Goal: Transaction & Acquisition: Obtain resource

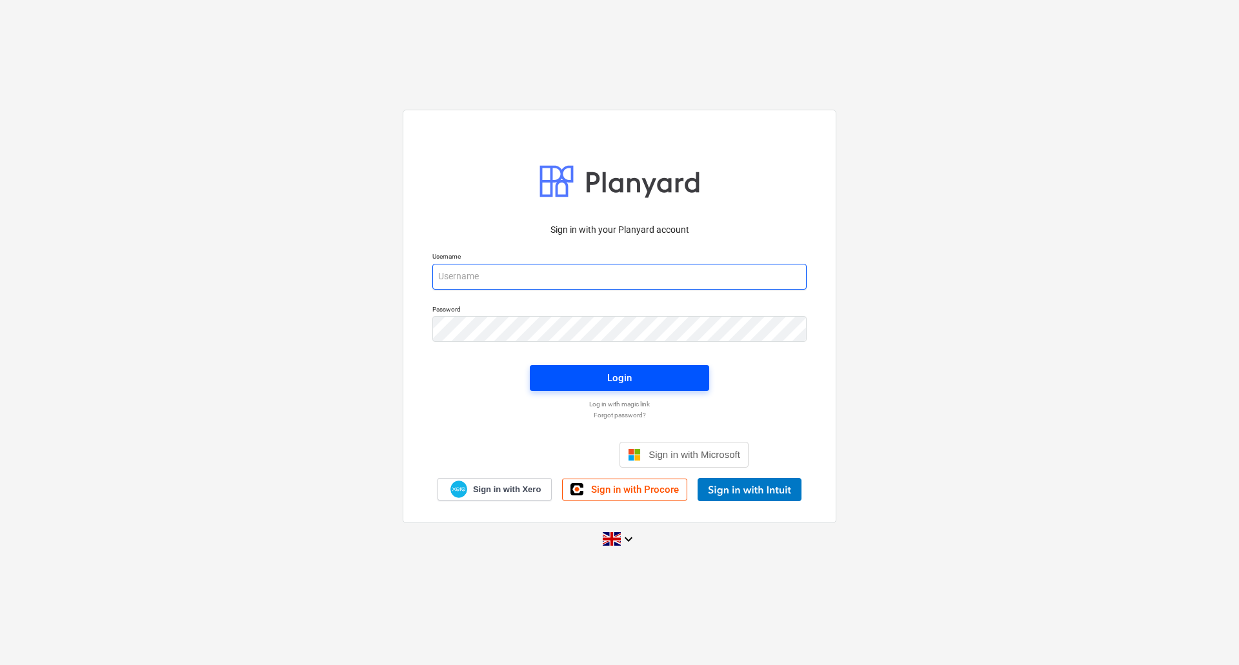
type input "[PERSON_NAME][EMAIL_ADDRESS][DOMAIN_NAME]"
click at [590, 374] on span "Login" at bounding box center [619, 378] width 148 height 17
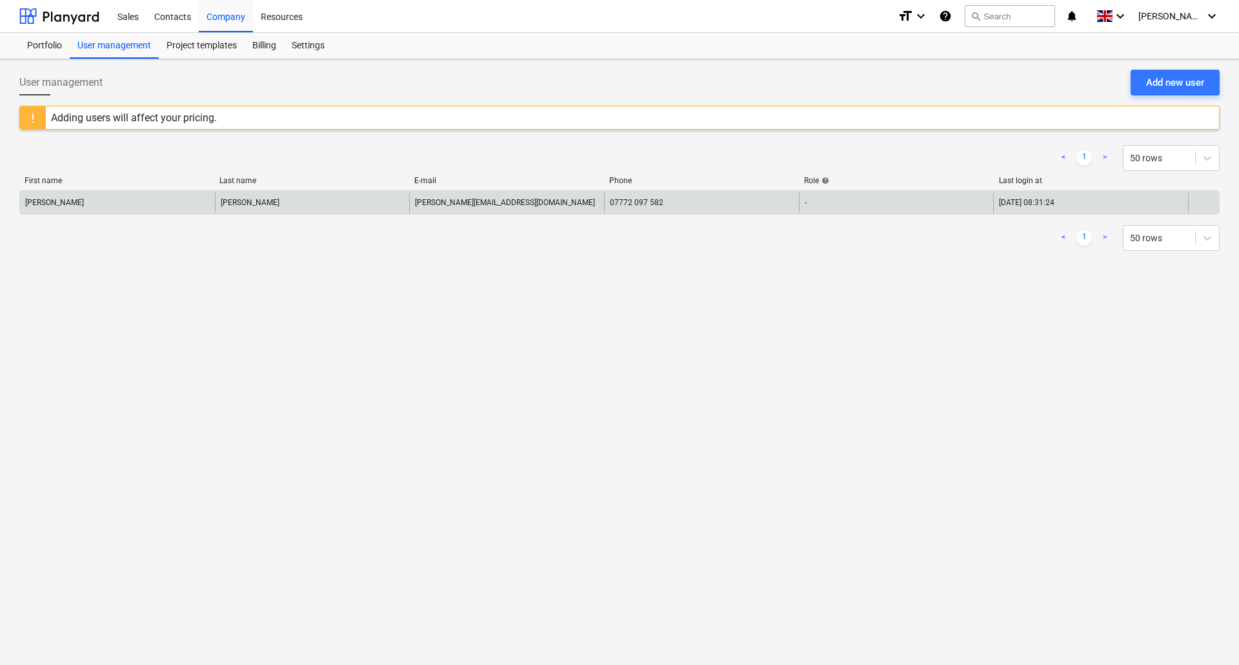
click at [35, 210] on div "[PERSON_NAME]" at bounding box center [117, 202] width 195 height 21
click at [86, 214] on div "[PERSON_NAME] [PERSON_NAME][EMAIL_ADDRESS][DOMAIN_NAME] 07772 097 582 - [DATE] …" at bounding box center [619, 202] width 1201 height 25
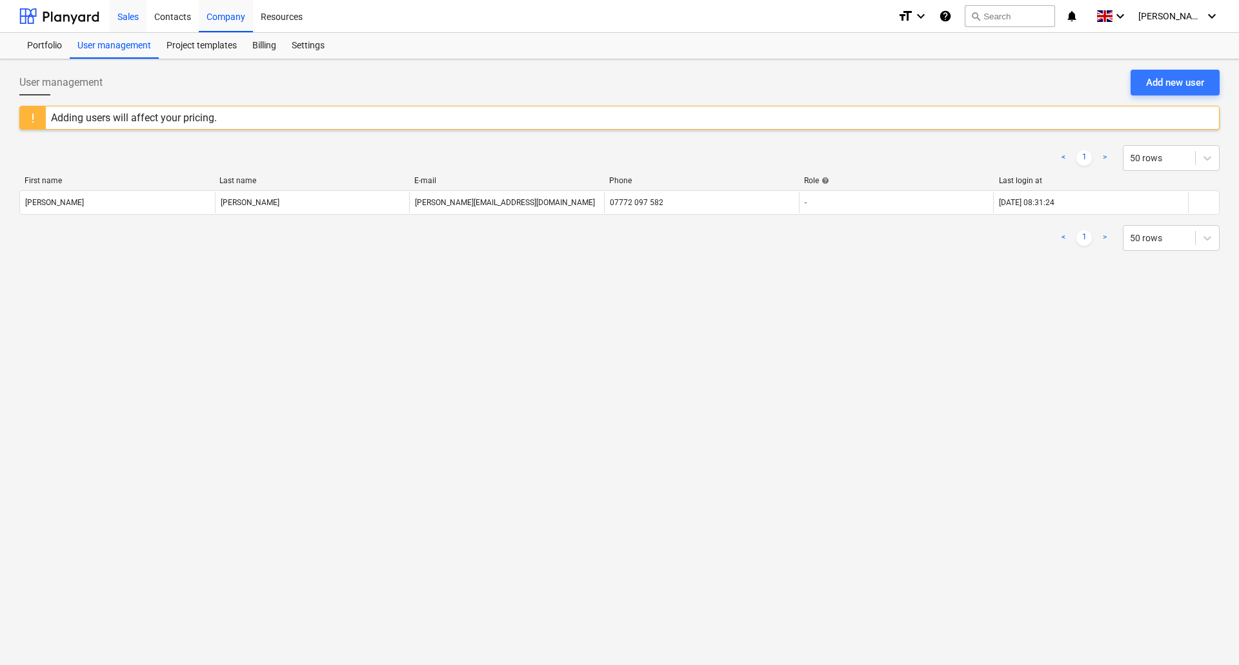
click at [123, 16] on div "Sales" at bounding box center [128, 15] width 37 height 33
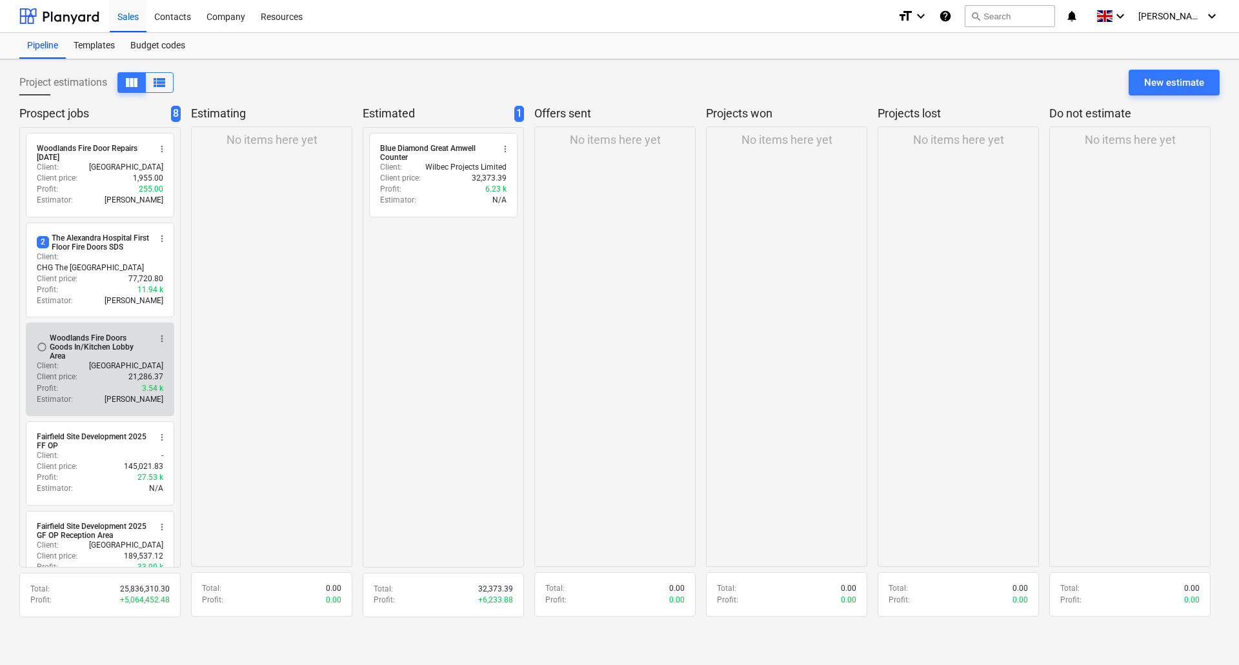
click at [68, 349] on div "Woodlands Fire Doors Goods In/Kitchen Lobby Area" at bounding box center [99, 347] width 99 height 27
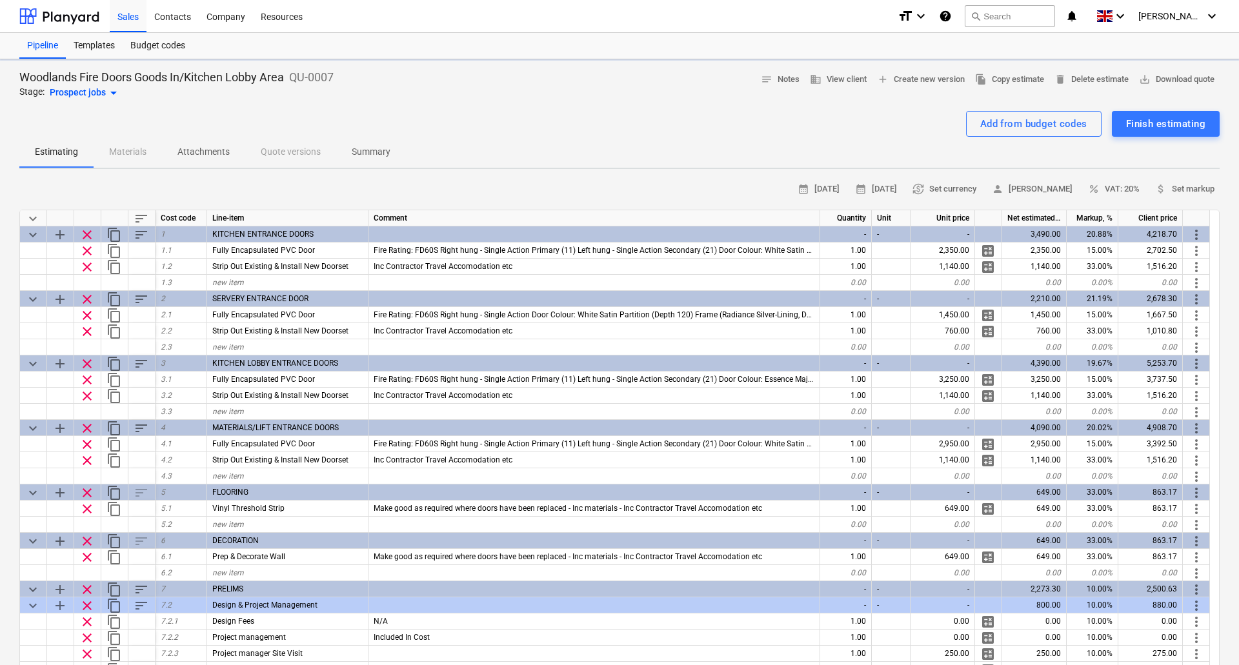
type textarea "x"
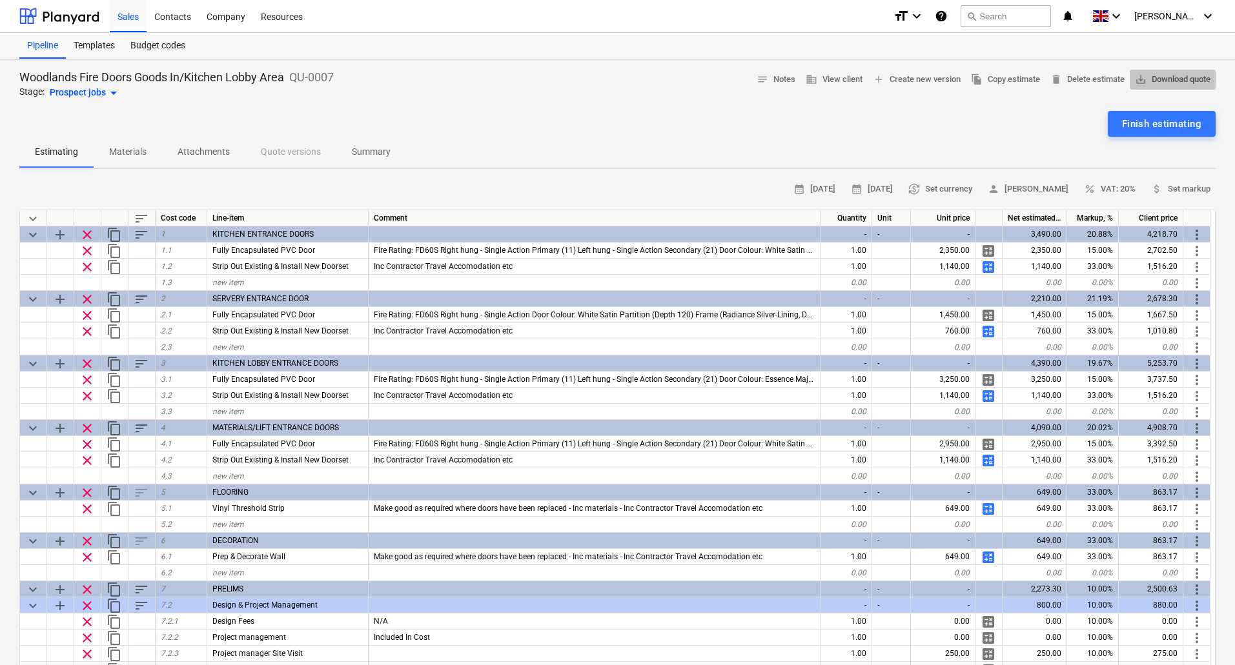
click at [1162, 76] on span "save_alt Download quote" at bounding box center [1173, 79] width 76 height 15
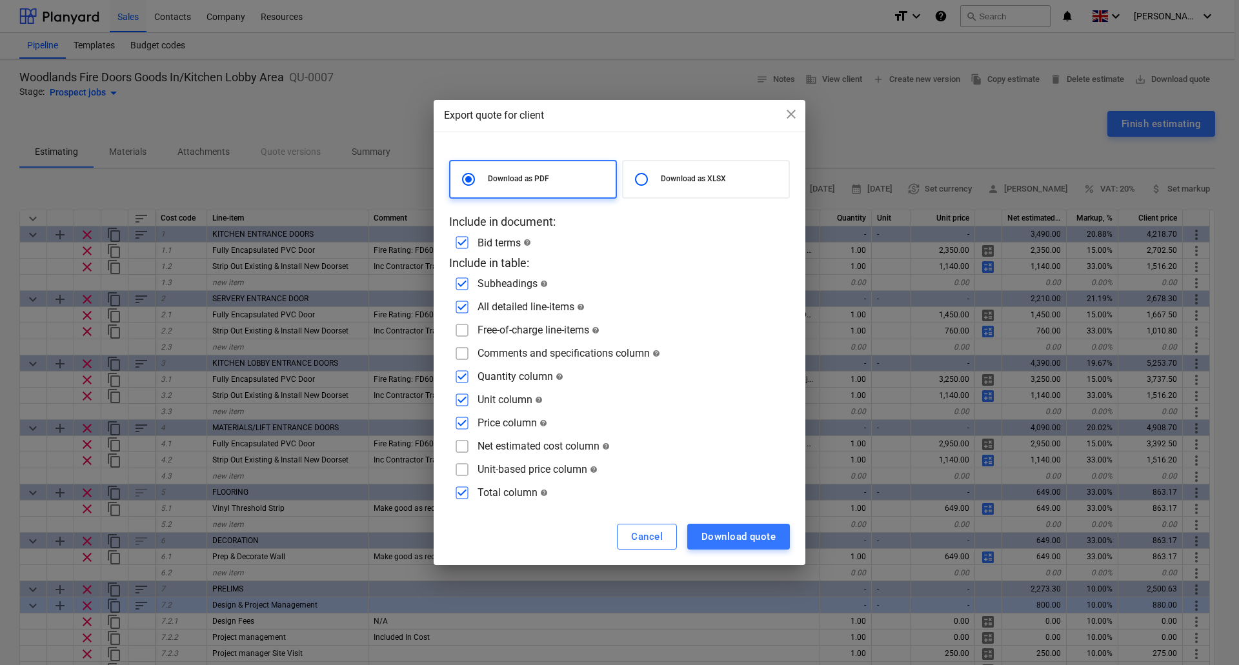
click at [463, 350] on input "checkbox" at bounding box center [462, 353] width 21 height 21
checkbox input "true"
click at [731, 536] on div "Download quote" at bounding box center [739, 537] width 74 height 17
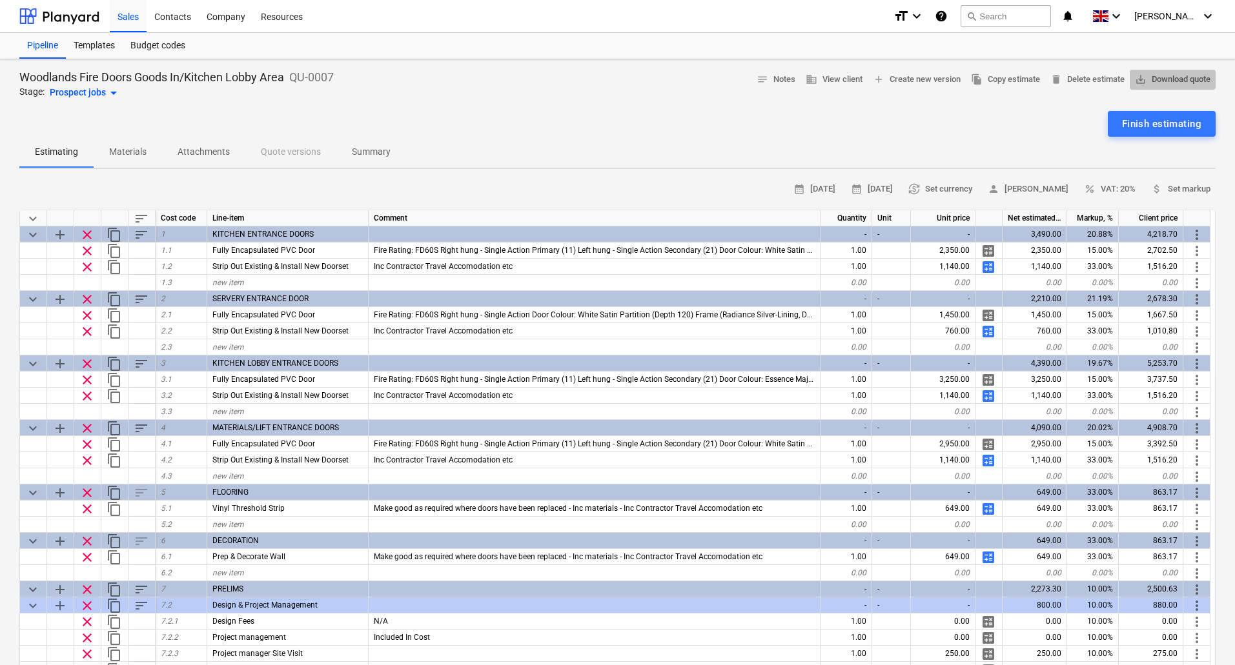
click at [1162, 77] on span "save_alt Download quote" at bounding box center [1173, 79] width 76 height 15
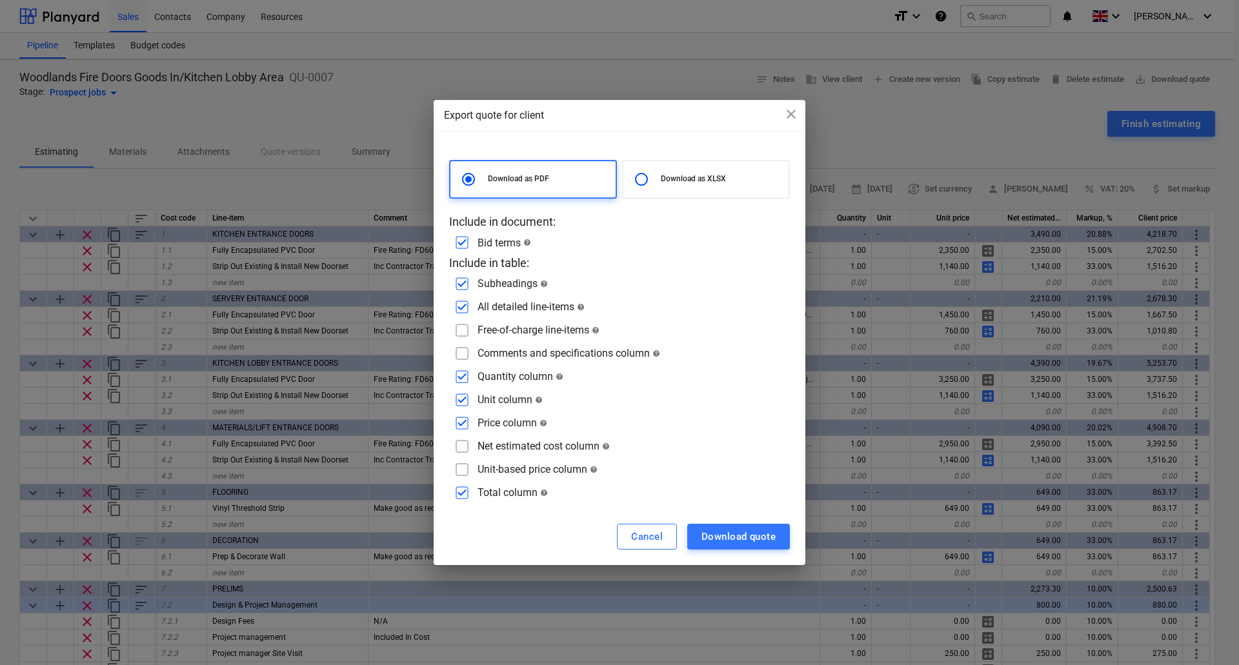
click at [650, 181] on input "radio" at bounding box center [642, 180] width 26 height 26
radio input "true"
radio input "false"
checkbox input "false"
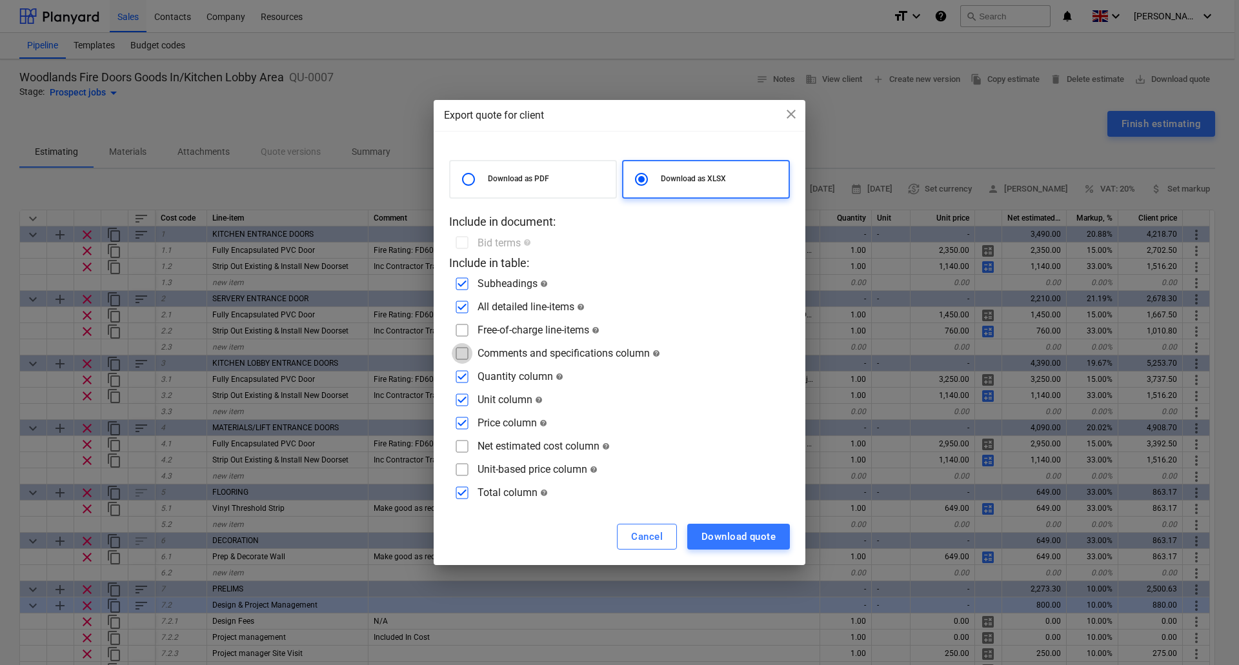
click at [467, 356] on input "checkbox" at bounding box center [462, 353] width 21 height 21
checkbox input "true"
click at [745, 537] on div "Download quote" at bounding box center [739, 537] width 74 height 17
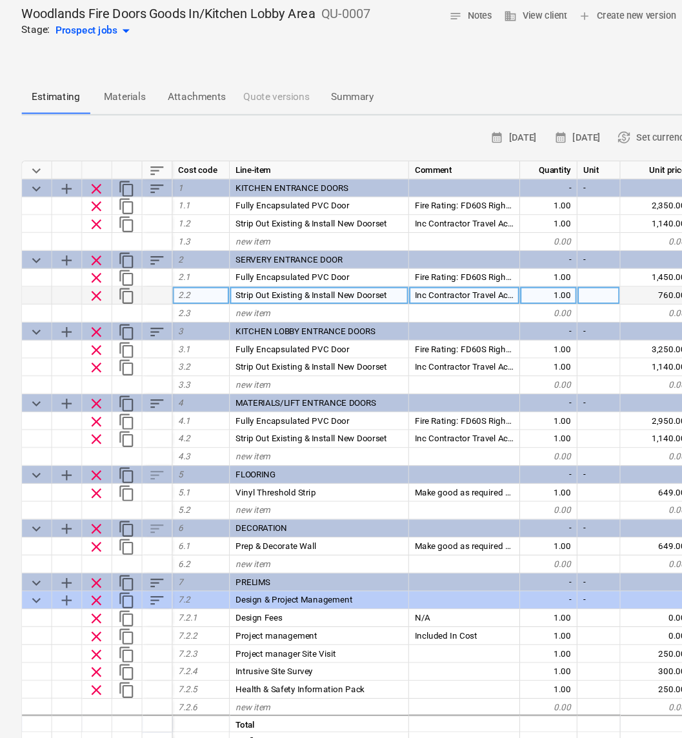
scroll to position [65, 0]
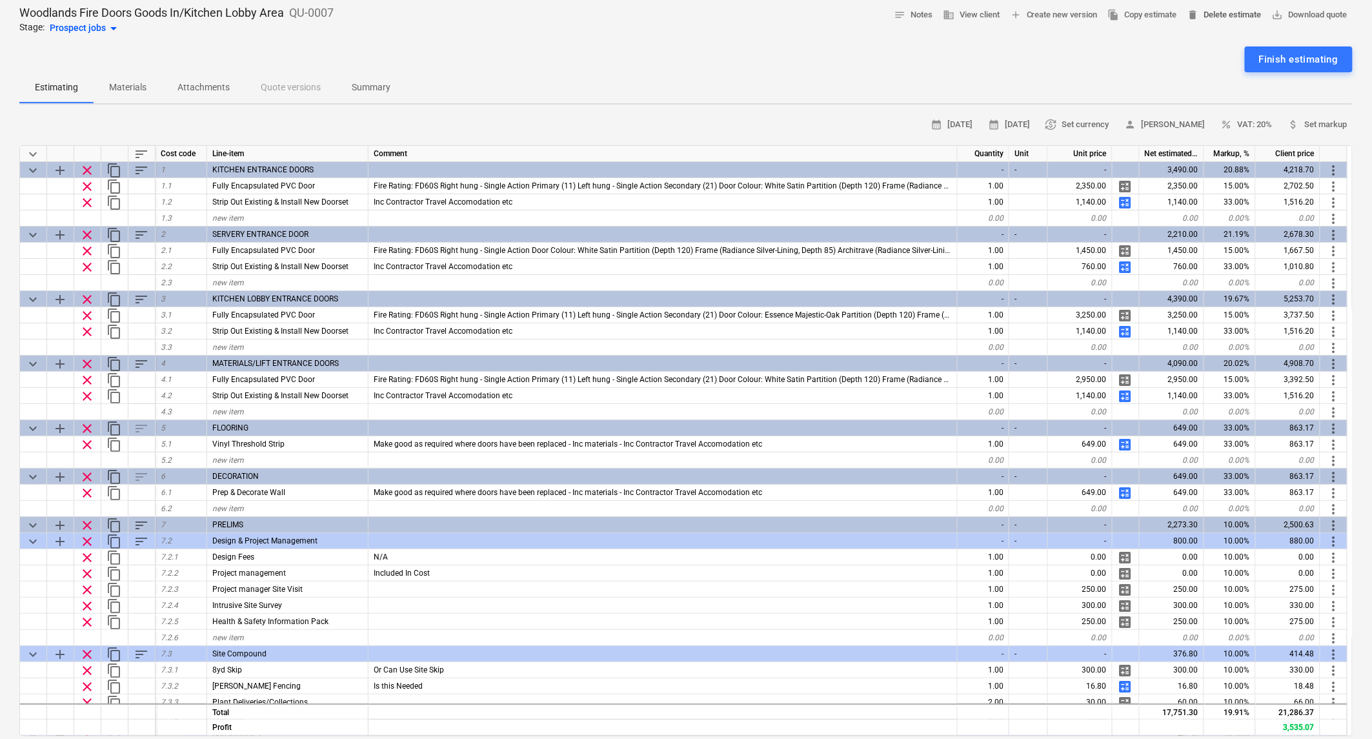
type textarea "x"
